Goal: Navigation & Orientation: Go to known website

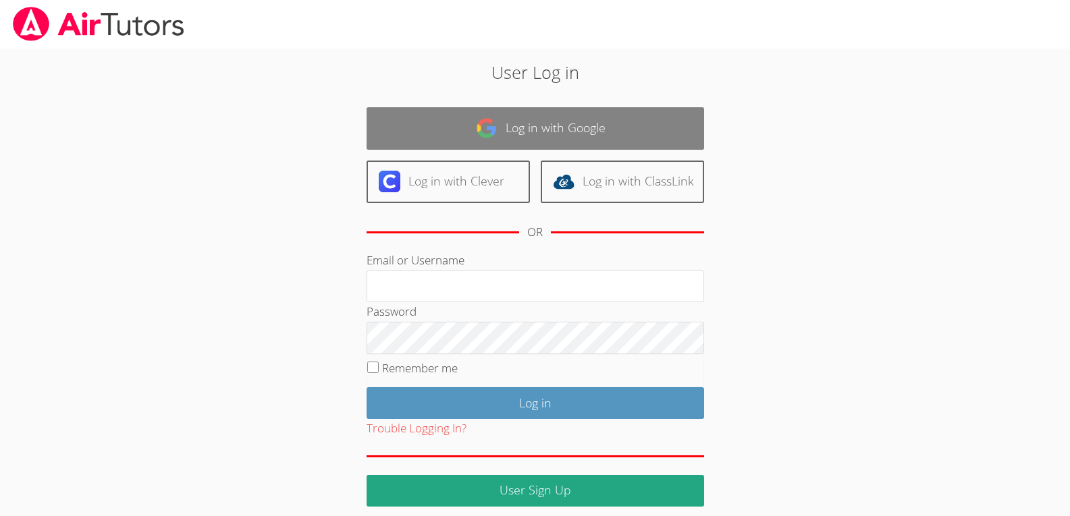
click at [522, 141] on link "Log in with Google" at bounding box center [536, 128] width 338 height 43
